Goal: Obtain resource: Obtain resource

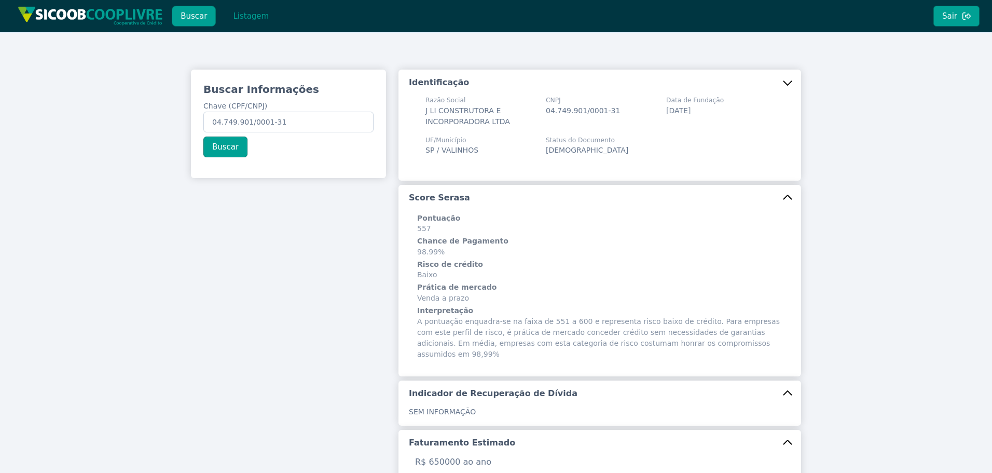
drag, startPoint x: 0, startPoint y: 0, endPoint x: 261, endPoint y: 198, distance: 327.3
drag, startPoint x: 294, startPoint y: 120, endPoint x: 52, endPoint y: 107, distance: 241.5
click at [17, 107] on div "Buscar Informações Chave (CPF/CNPJ) 04.749.901/0001-31 Buscar Identificação Raz…" at bounding box center [496, 413] width 992 height 763
paste input "107.633.268-44"
type input "107.633.268-44"
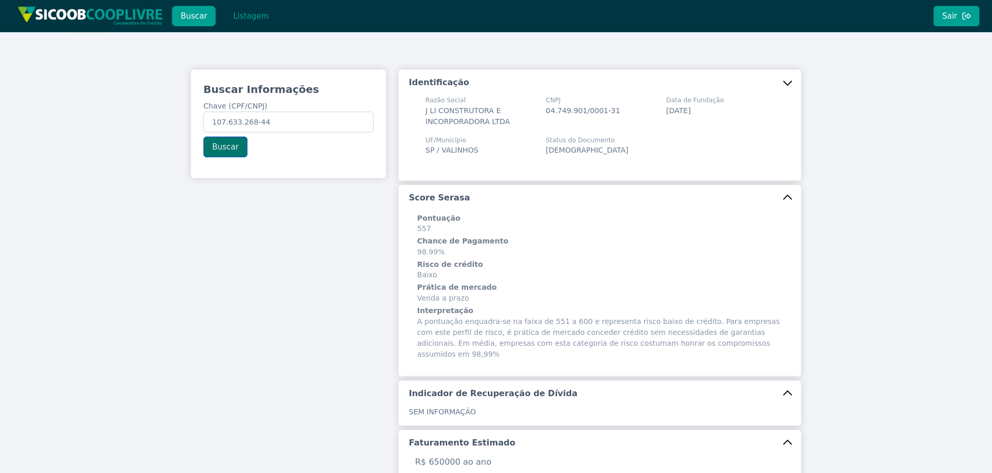
click at [216, 149] on button "Buscar" at bounding box center [225, 146] width 44 height 21
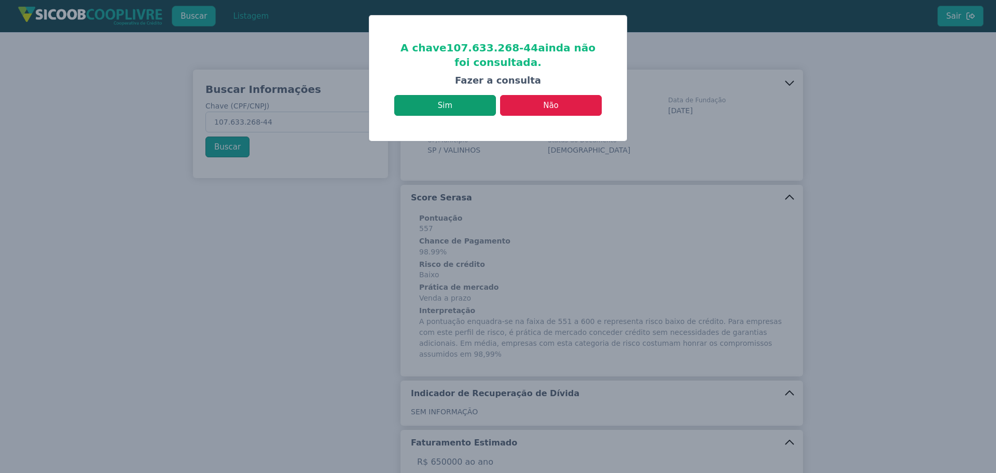
click at [473, 112] on button "Sim" at bounding box center [445, 105] width 102 height 21
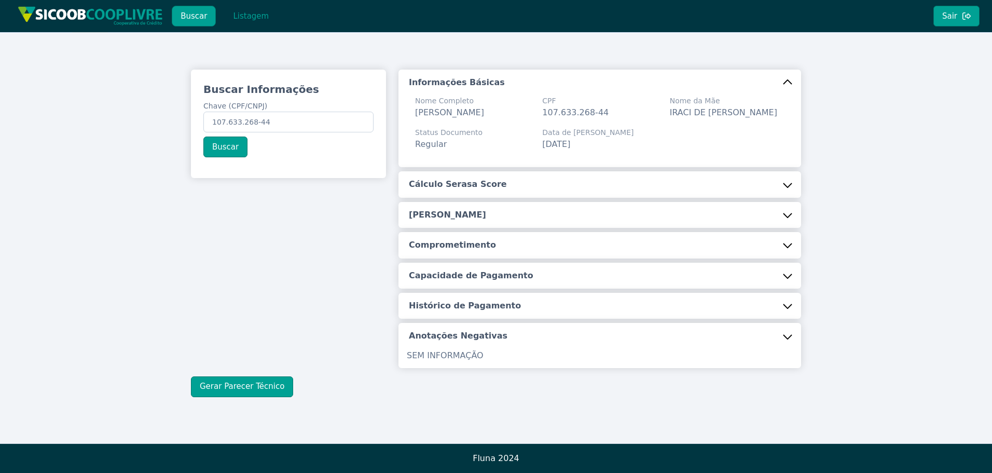
click at [452, 190] on h5 "Cálculo Serasa Score" at bounding box center [458, 183] width 98 height 11
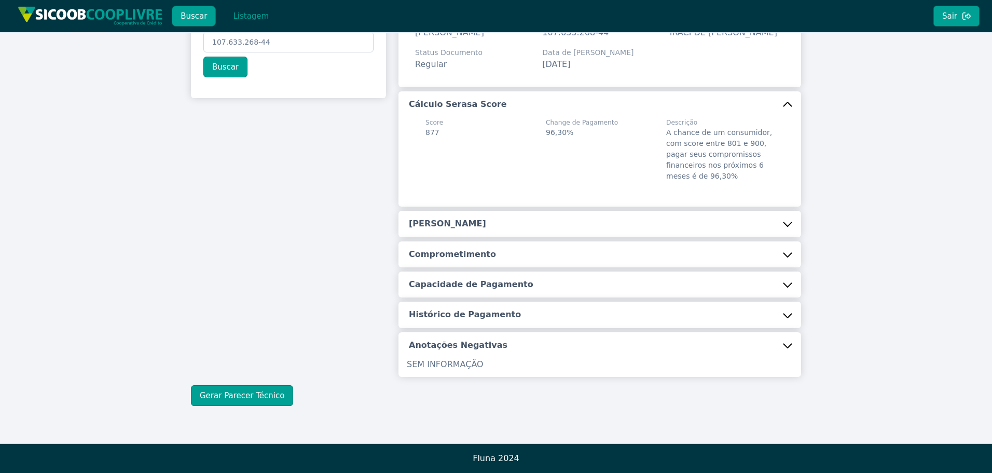
scroll to position [92, 0]
click at [464, 212] on button "[PERSON_NAME]" at bounding box center [599, 224] width 403 height 26
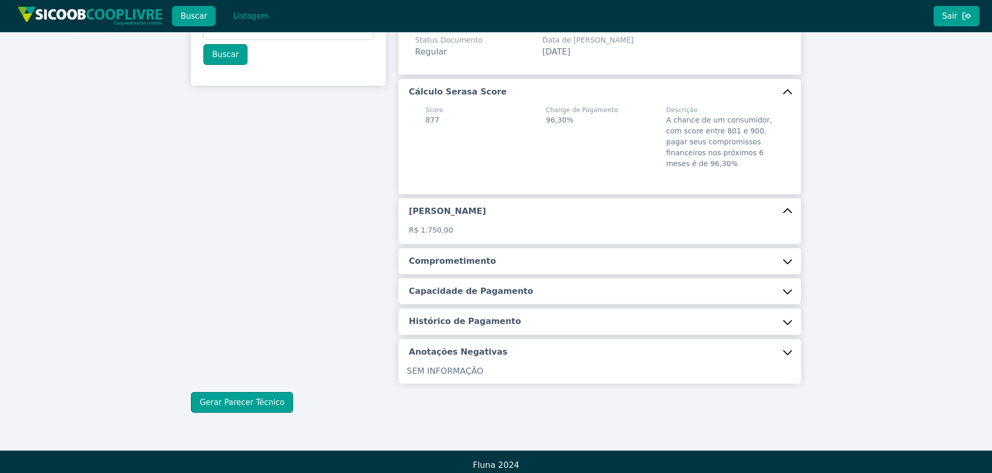
click at [443, 267] on h5 "Comprometimento" at bounding box center [452, 260] width 87 height 11
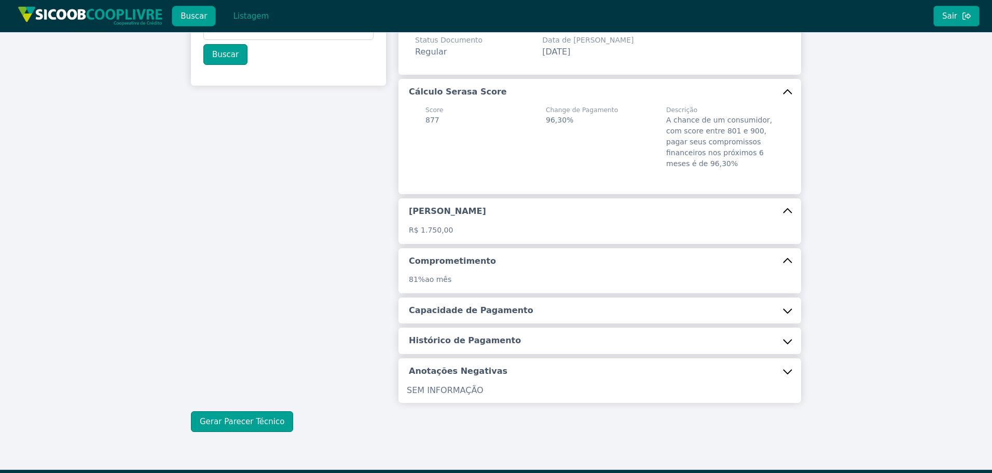
click at [447, 323] on button "Capacidade de Pagamento" at bounding box center [599, 310] width 403 height 26
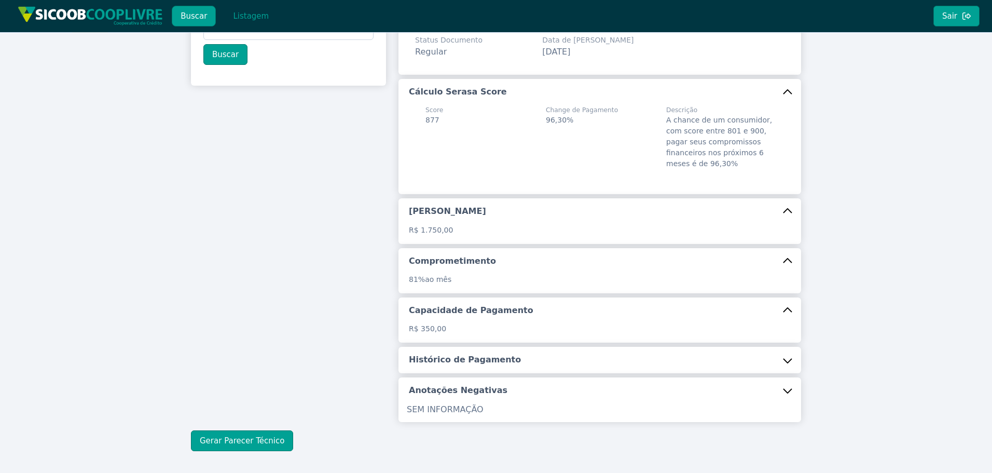
click at [456, 372] on button "Histórico de Pagamento" at bounding box center [599, 359] width 403 height 26
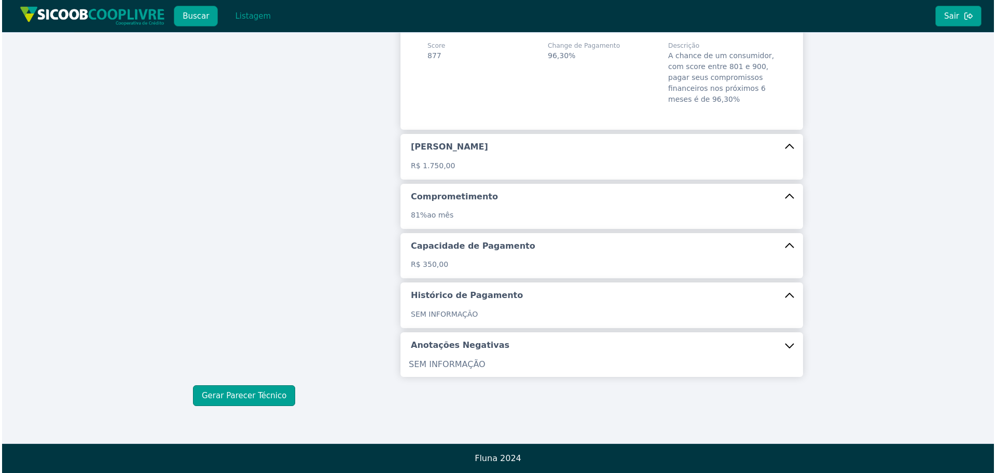
scroll to position [169, 0]
click at [251, 395] on button "Gerar Parecer Técnico" at bounding box center [242, 395] width 102 height 21
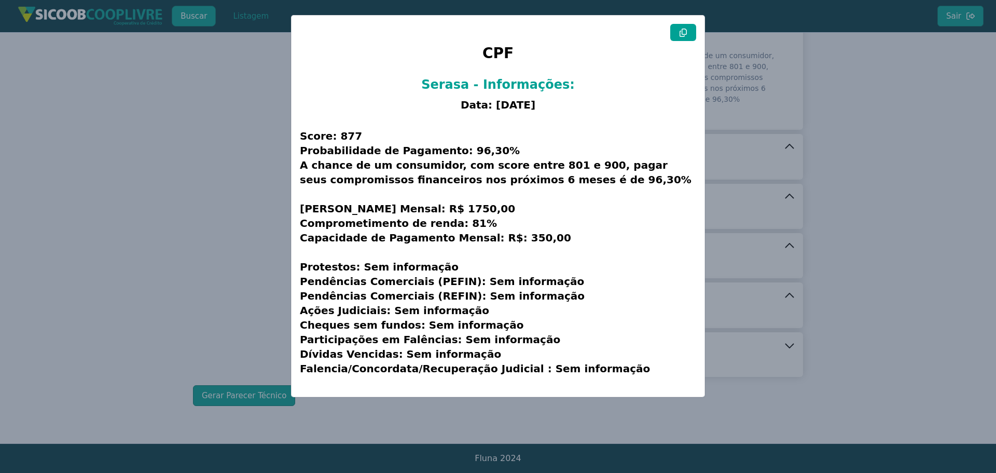
click at [676, 36] on button at bounding box center [683, 32] width 26 height 17
